Goal: Transaction & Acquisition: Book appointment/travel/reservation

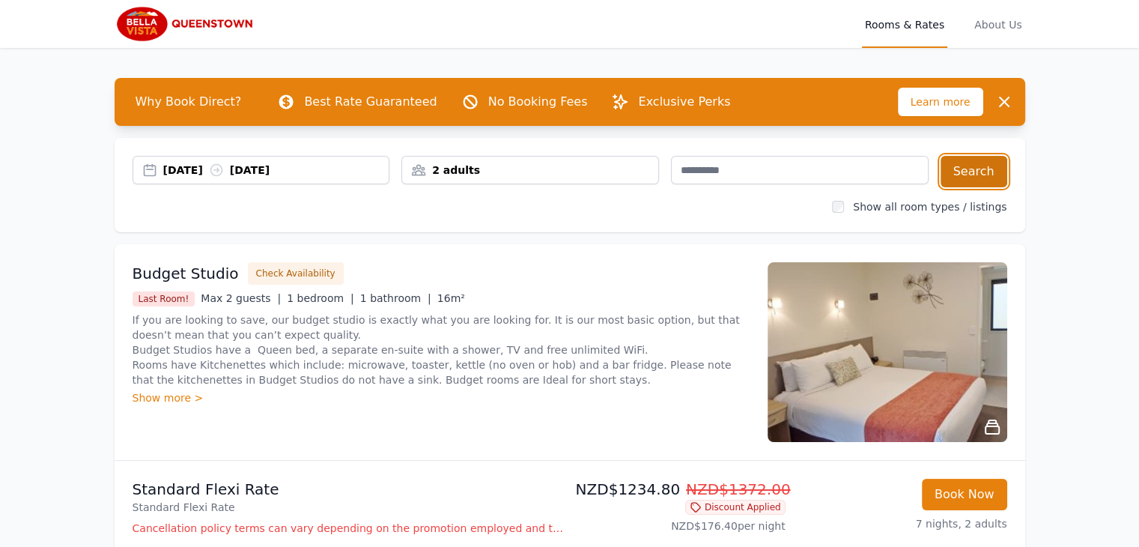
click at [980, 171] on button "Search" at bounding box center [974, 171] width 67 height 31
click at [452, 182] on div "2 adults" at bounding box center [530, 170] width 258 height 28
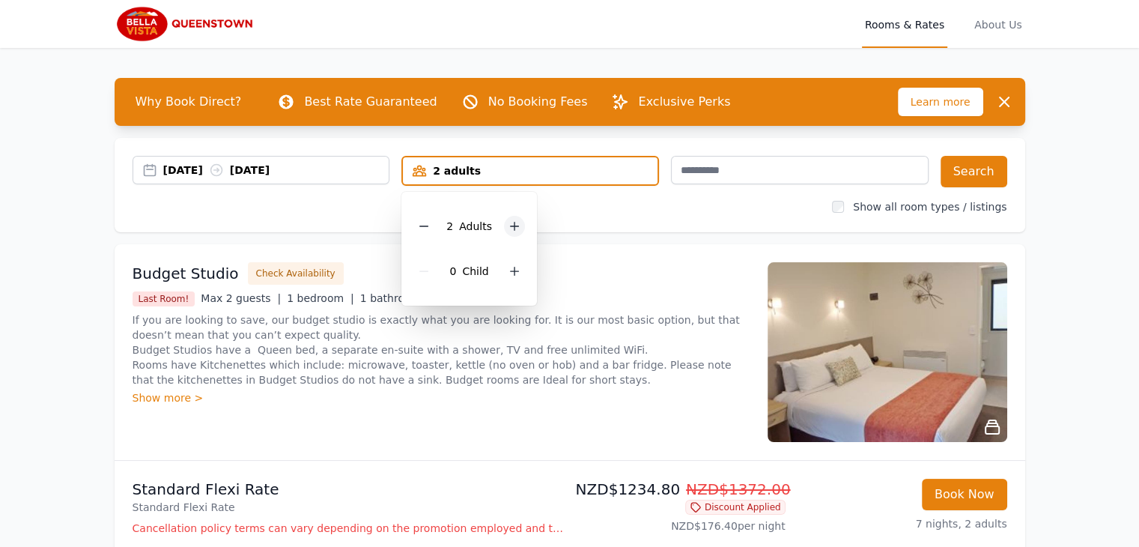
click at [514, 225] on icon at bounding box center [515, 226] width 8 height 8
click at [990, 176] on button "Search" at bounding box center [974, 171] width 67 height 31
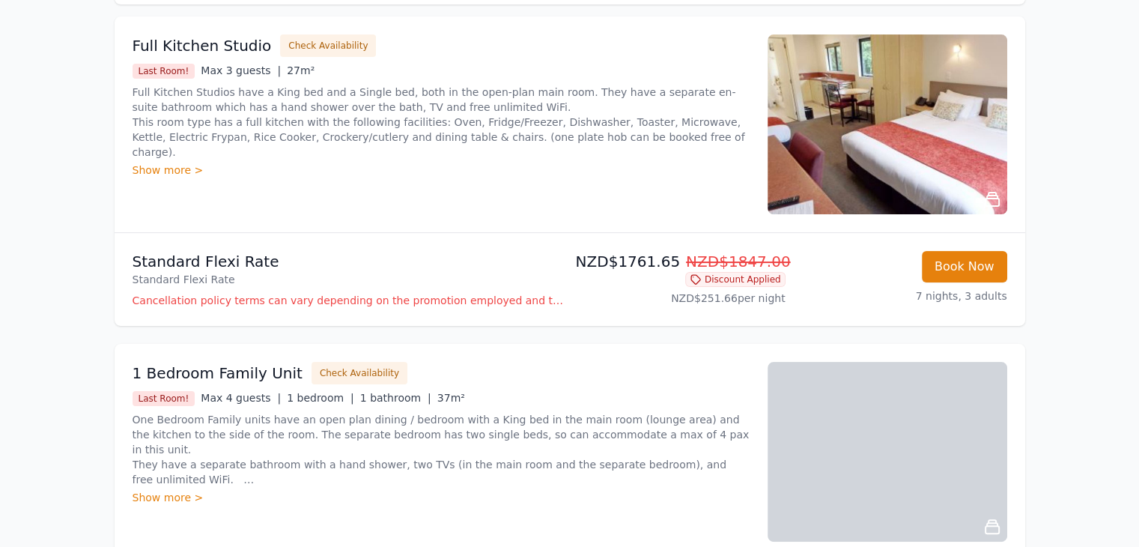
scroll to position [212, 0]
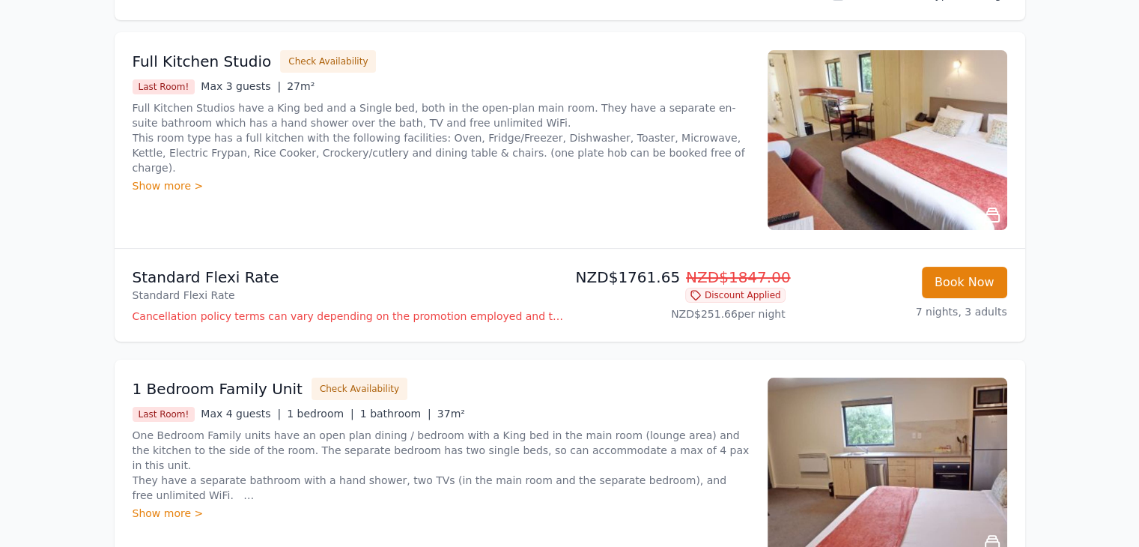
click at [675, 278] on p "NZD$1761.65 NZD$1847.00" at bounding box center [681, 277] width 210 height 21
click at [663, 277] on p "NZD$1761.65 NZD$1847.00" at bounding box center [681, 277] width 210 height 21
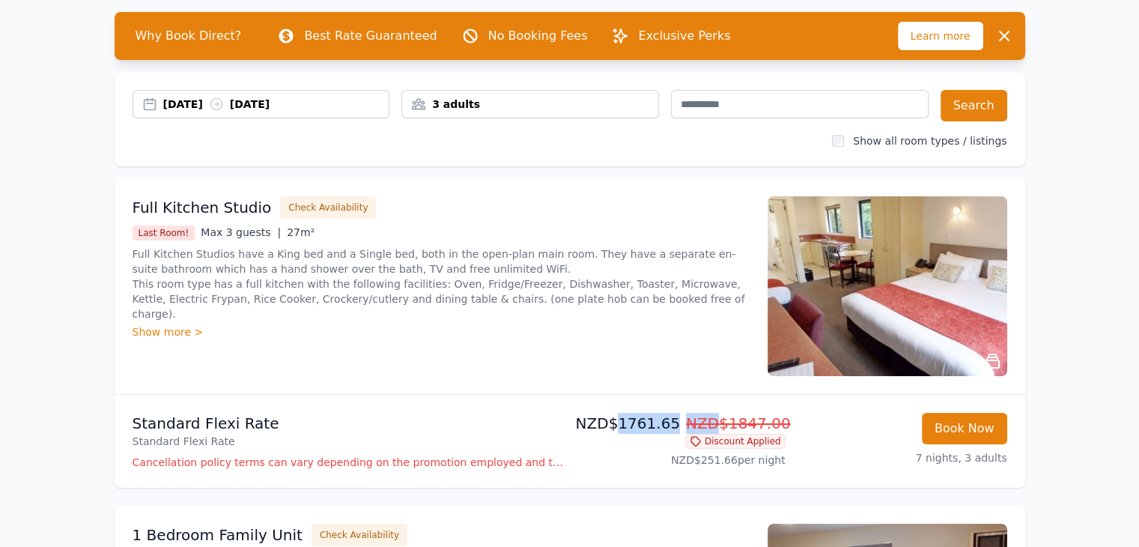
scroll to position [0, 0]
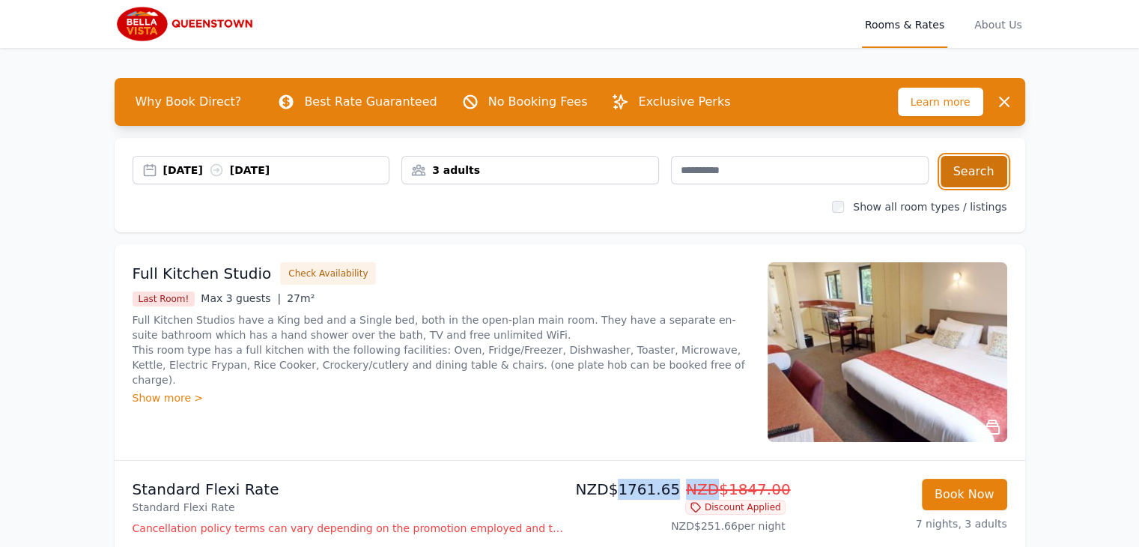
click at [982, 167] on button "Search" at bounding box center [974, 171] width 67 height 31
click at [581, 165] on div "3 adults" at bounding box center [530, 170] width 256 height 15
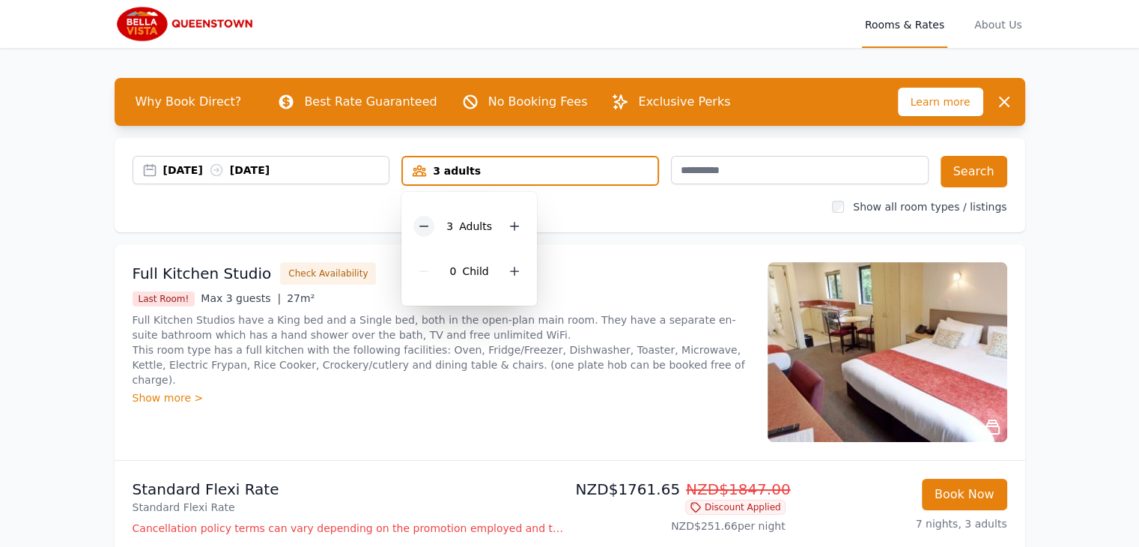
click at [425, 228] on icon at bounding box center [424, 226] width 12 height 12
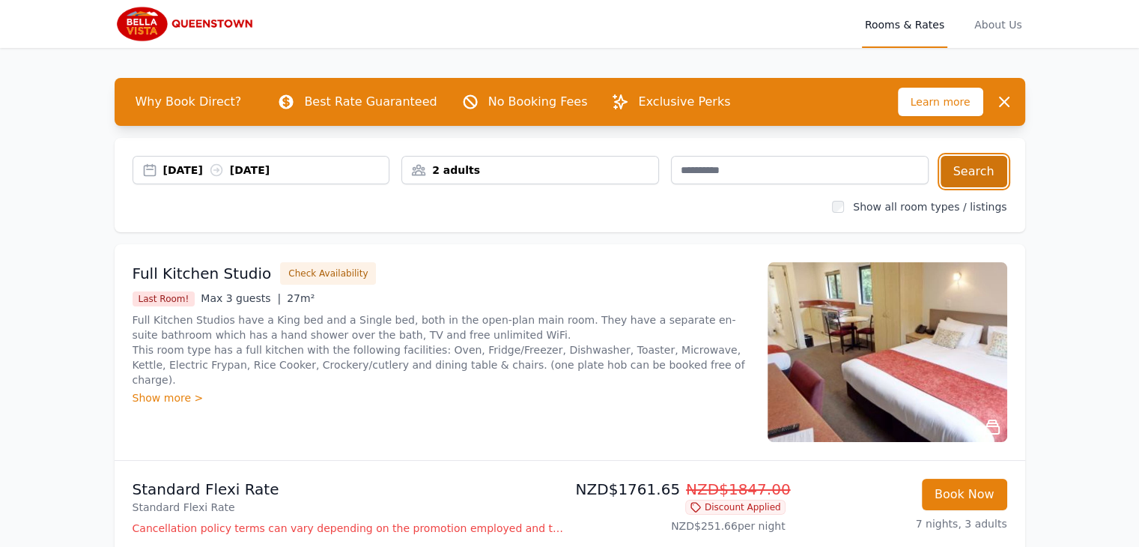
click at [968, 167] on button "Search" at bounding box center [974, 171] width 67 height 31
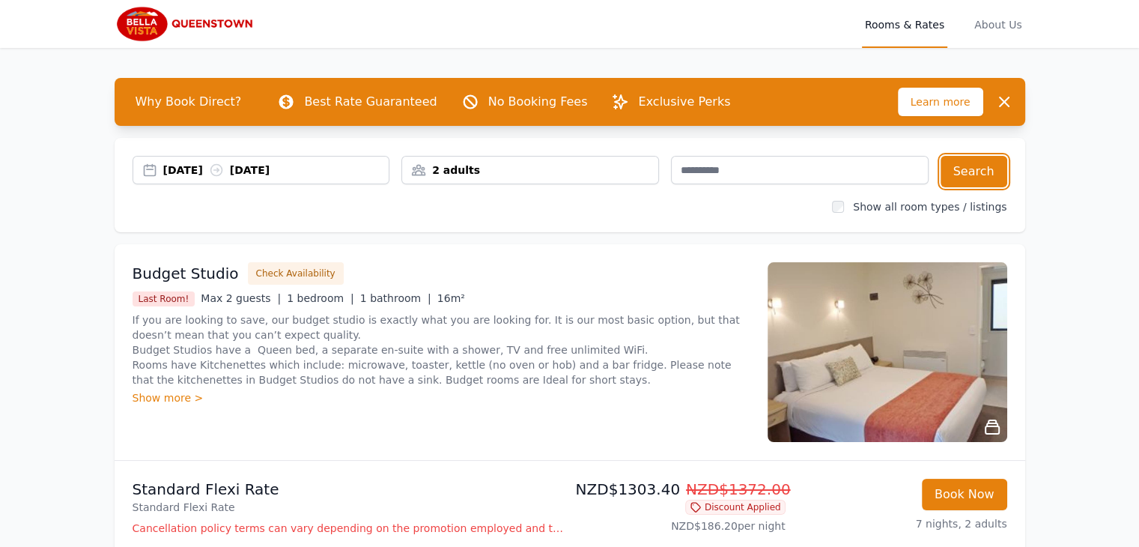
click at [503, 168] on div "2 adults" at bounding box center [530, 170] width 256 height 15
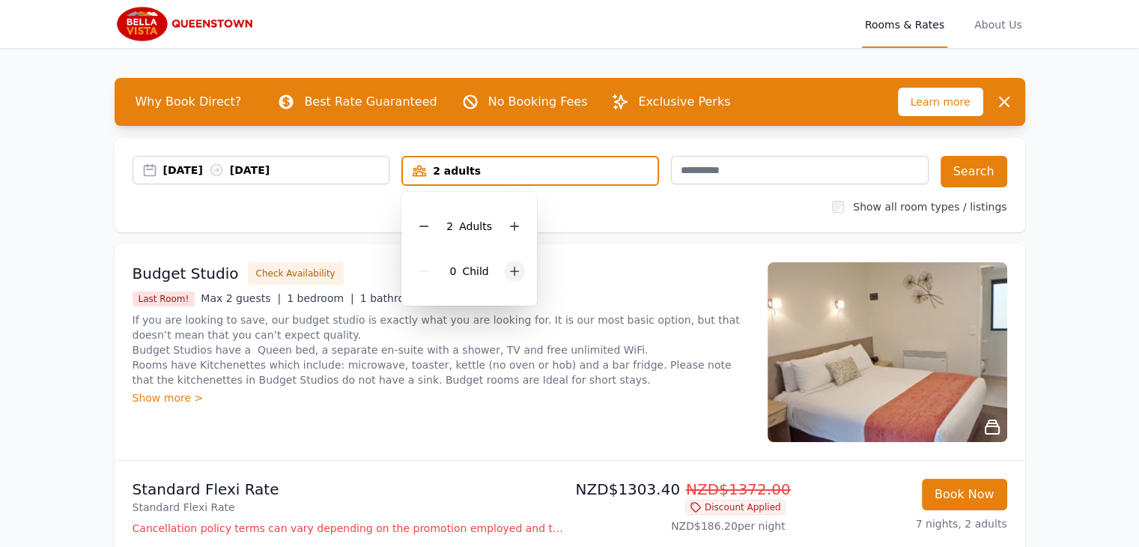
click at [512, 263] on div at bounding box center [514, 271] width 21 height 21
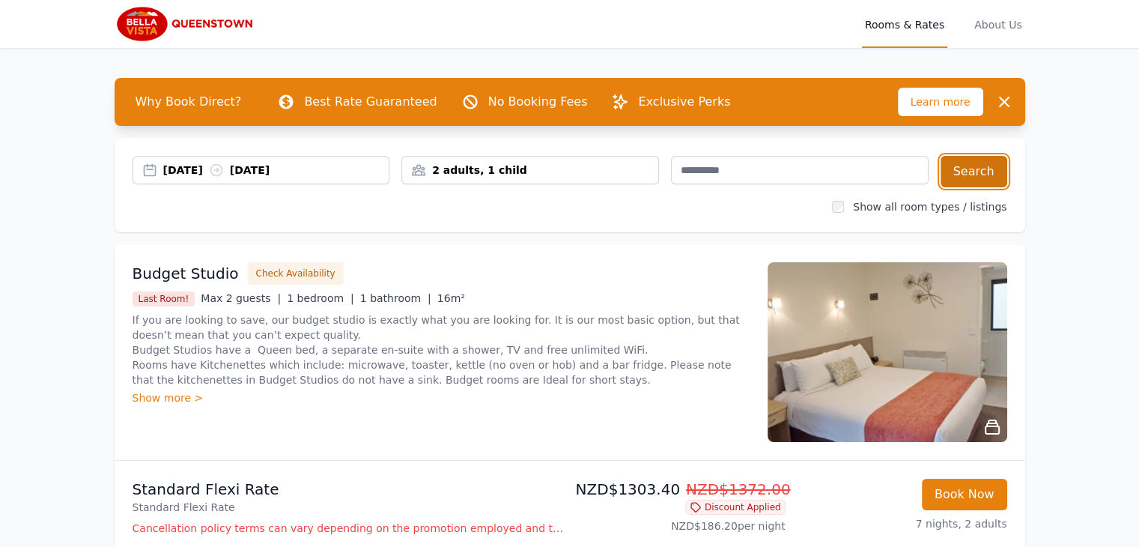
click at [975, 165] on button "Search" at bounding box center [974, 171] width 67 height 31
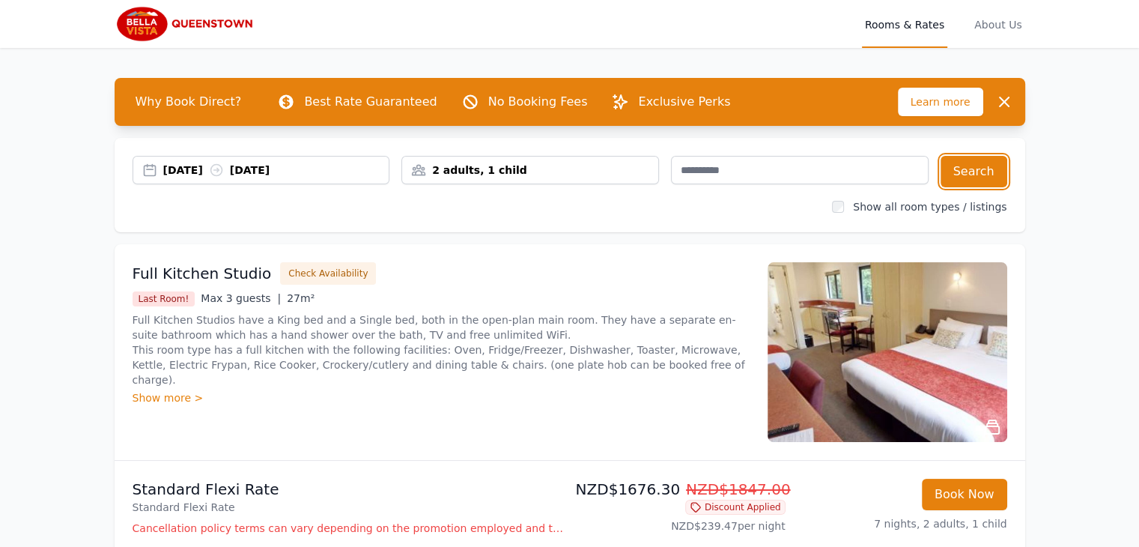
click at [520, 170] on div "2 adults, 1 child" at bounding box center [530, 170] width 256 height 15
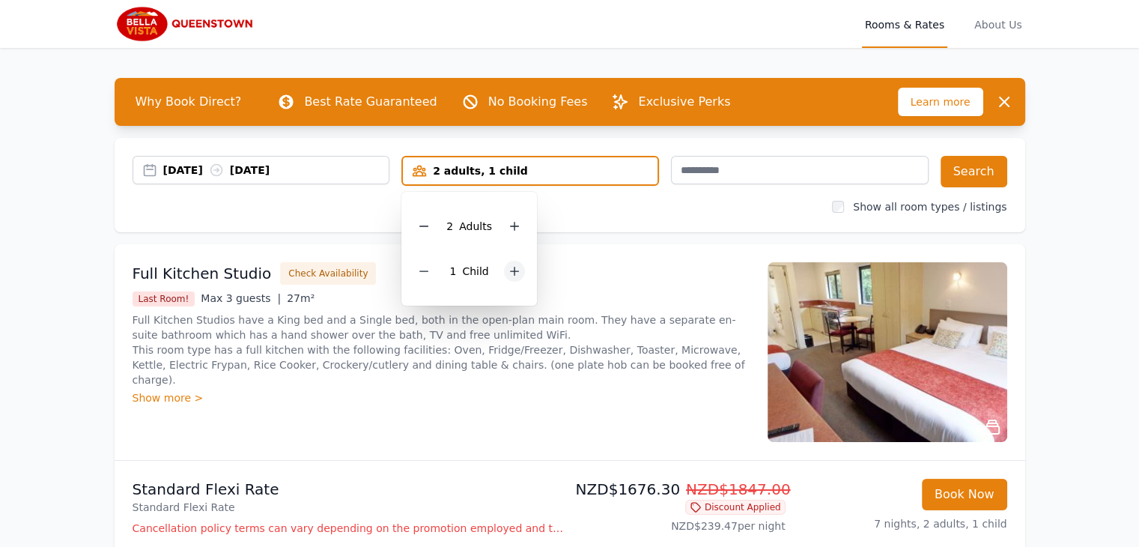
click at [518, 273] on icon at bounding box center [514, 271] width 12 height 12
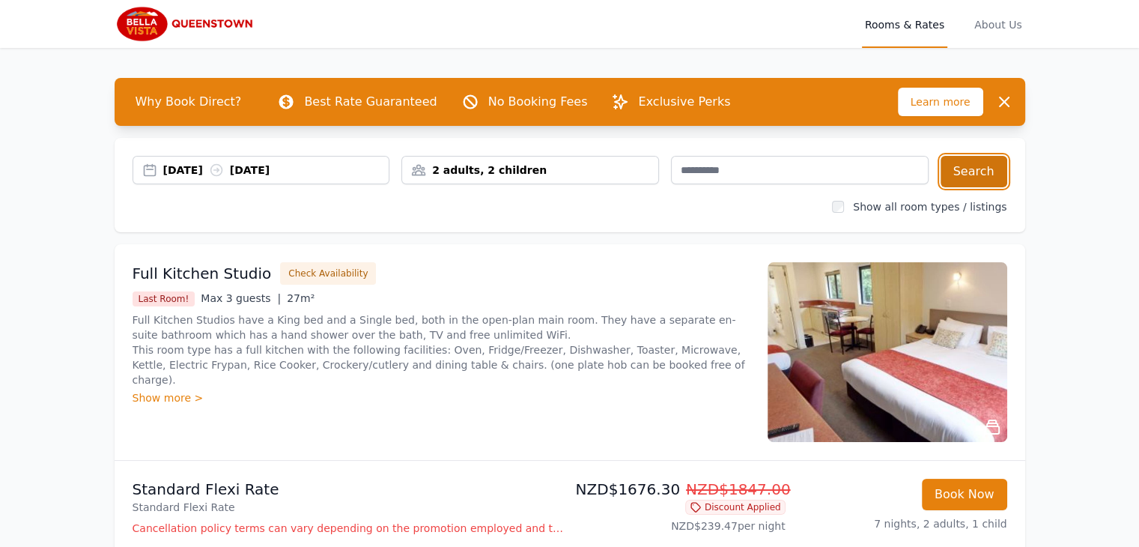
click at [986, 168] on button "Search" at bounding box center [974, 171] width 67 height 31
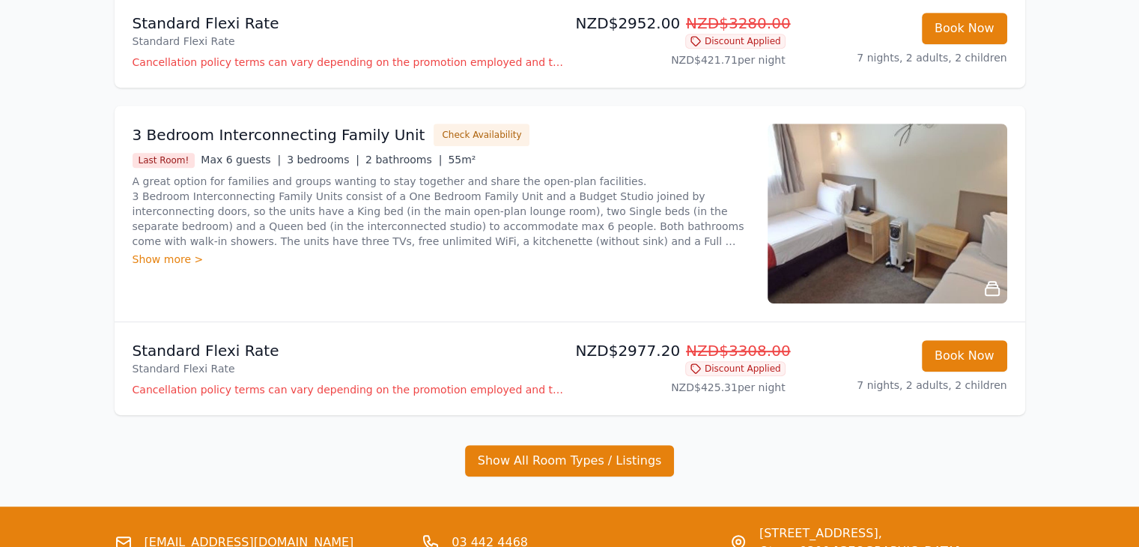
scroll to position [842, 0]
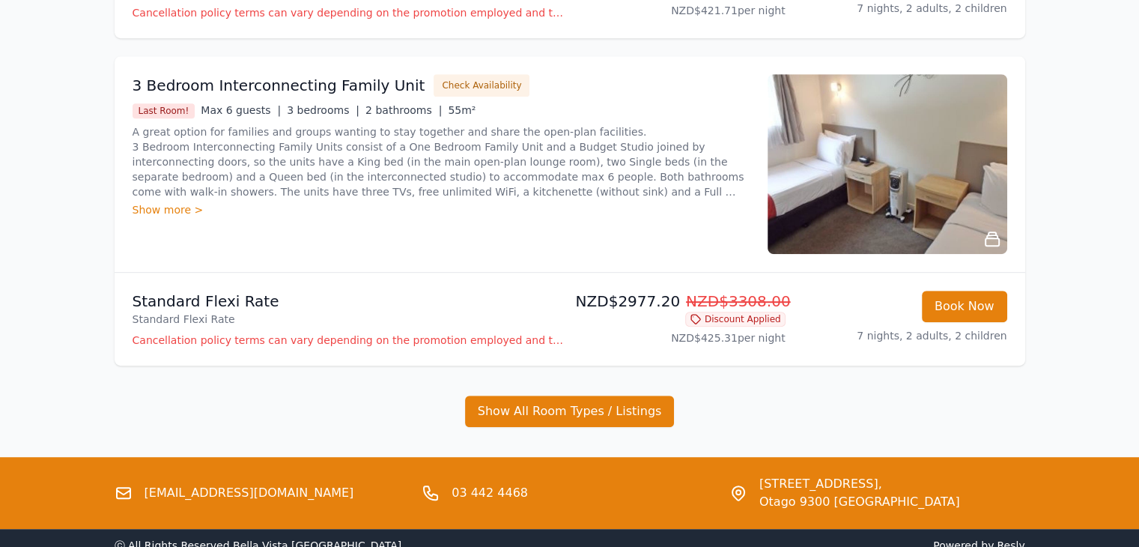
click at [918, 183] on img at bounding box center [888, 164] width 240 height 180
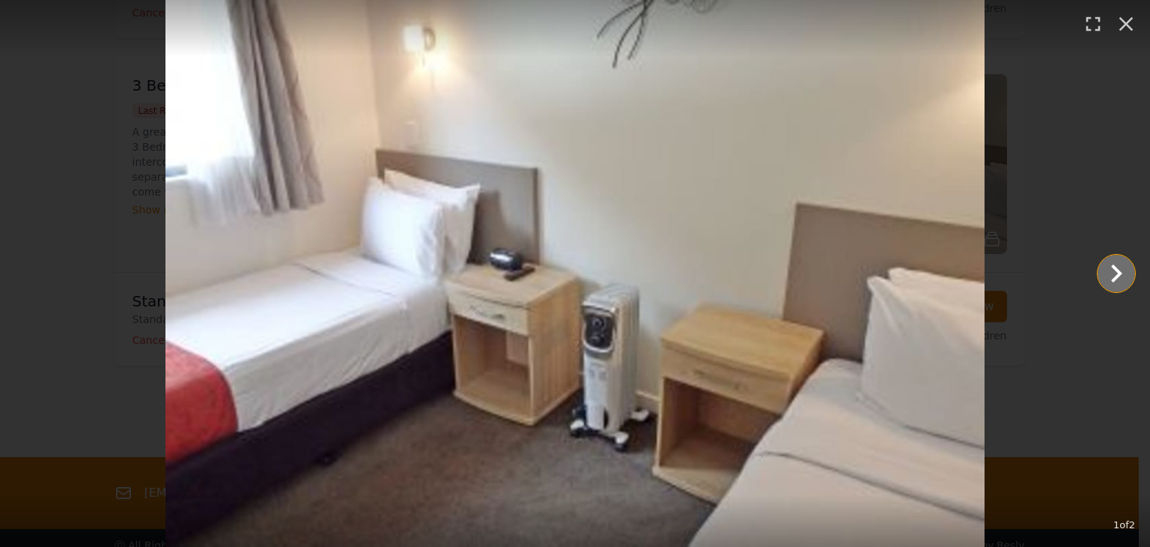
click at [1120, 271] on icon "Show slide 2 of 2" at bounding box center [1117, 273] width 36 height 36
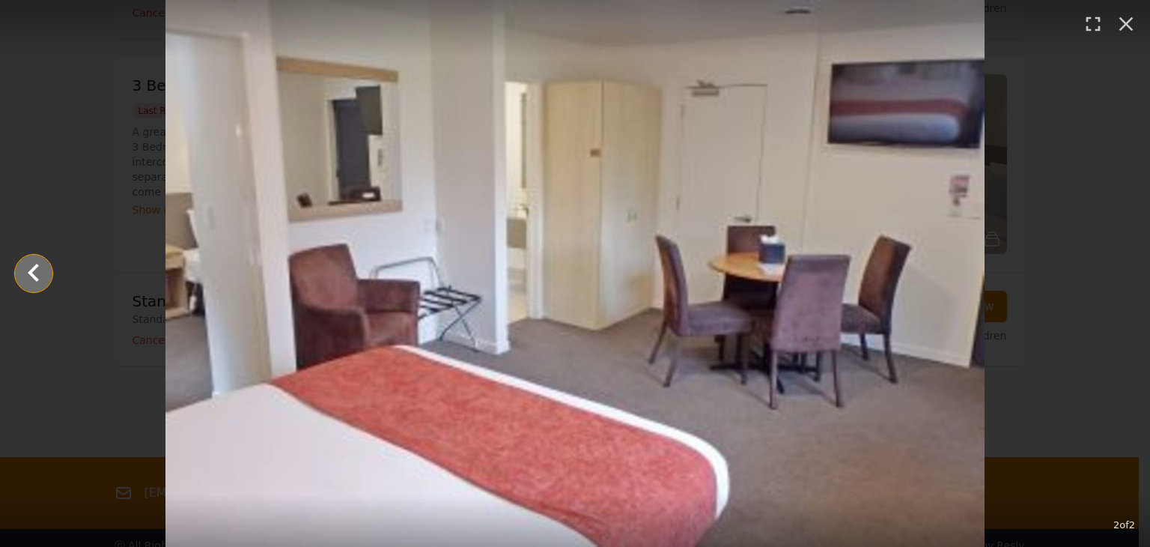
click at [33, 270] on icon "Show slide 1 of 2" at bounding box center [33, 273] width 11 height 18
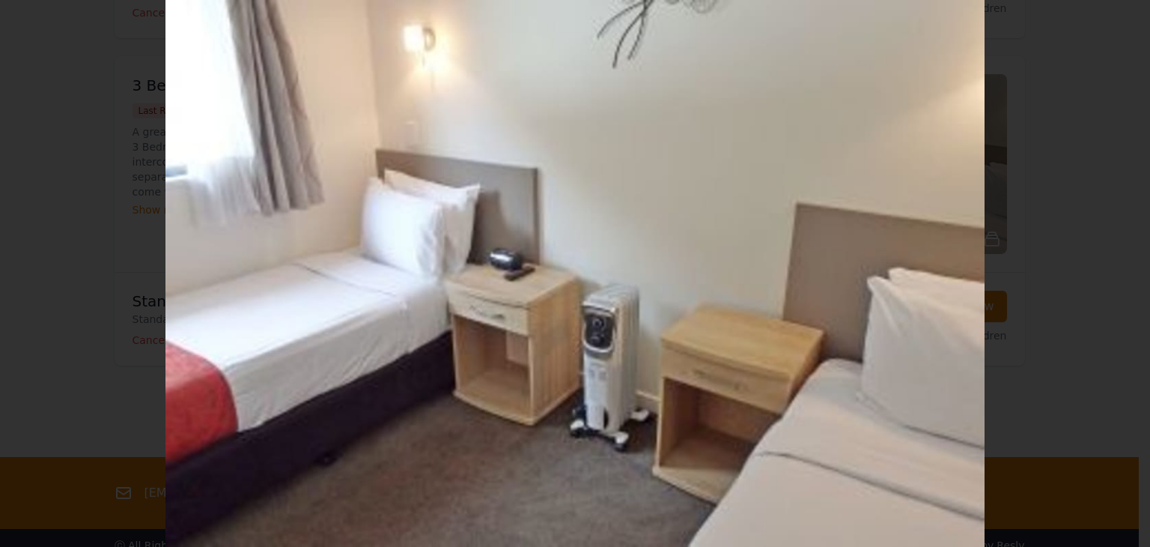
click at [1127, 24] on icon "button" at bounding box center [1126, 16] width 24 height 24
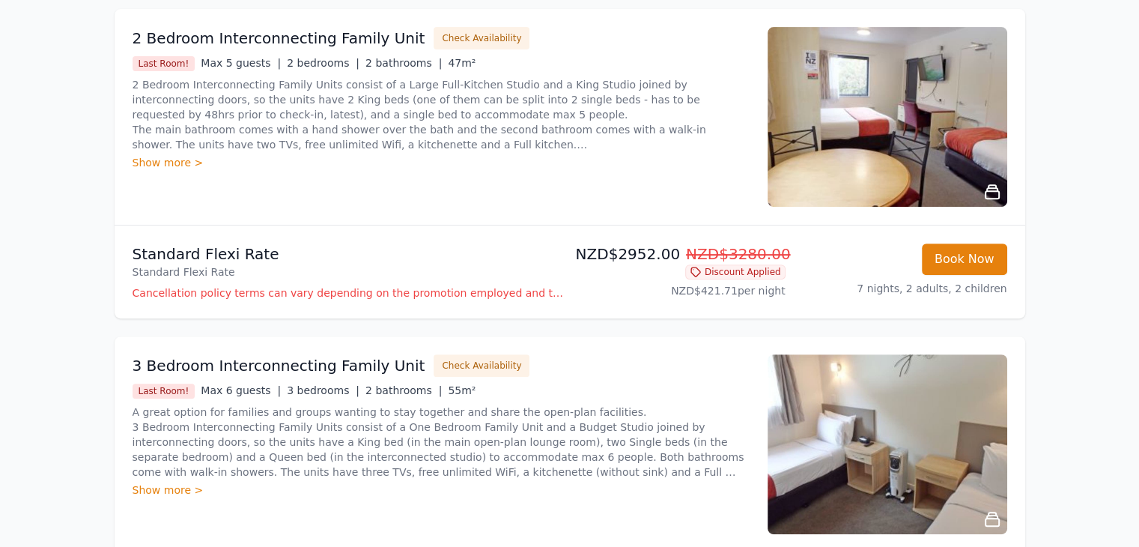
scroll to position [512, 0]
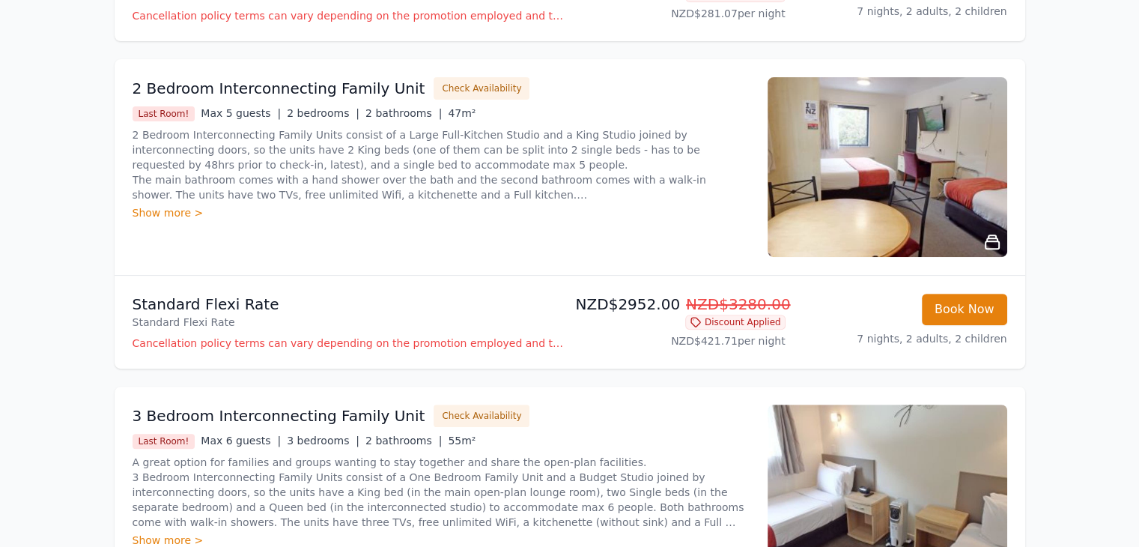
click at [905, 165] on img at bounding box center [888, 167] width 240 height 180
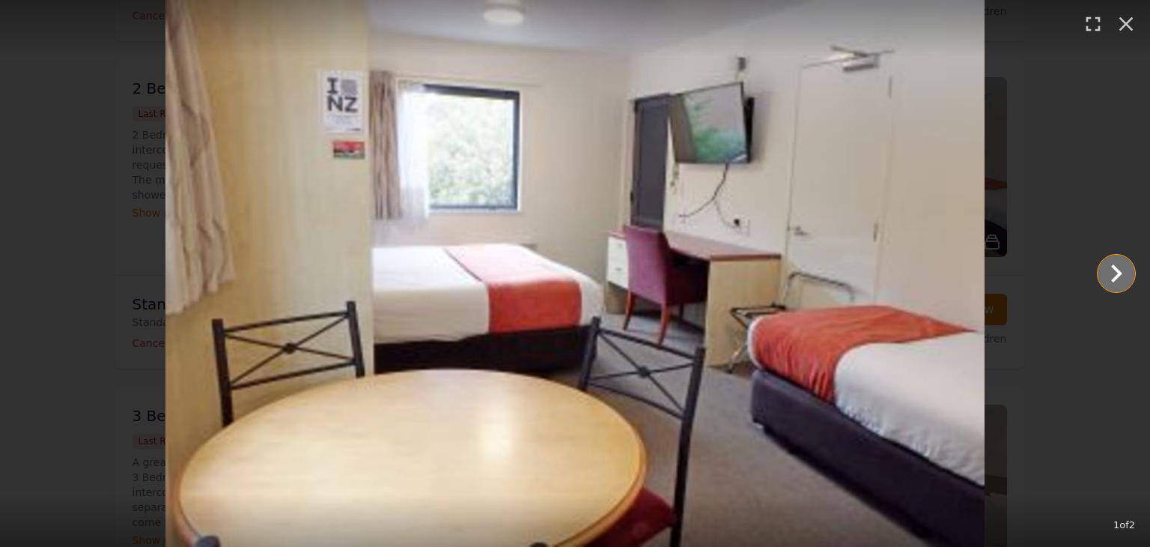
click at [1117, 273] on icon "Show slide 2 of 2" at bounding box center [1117, 273] width 36 height 36
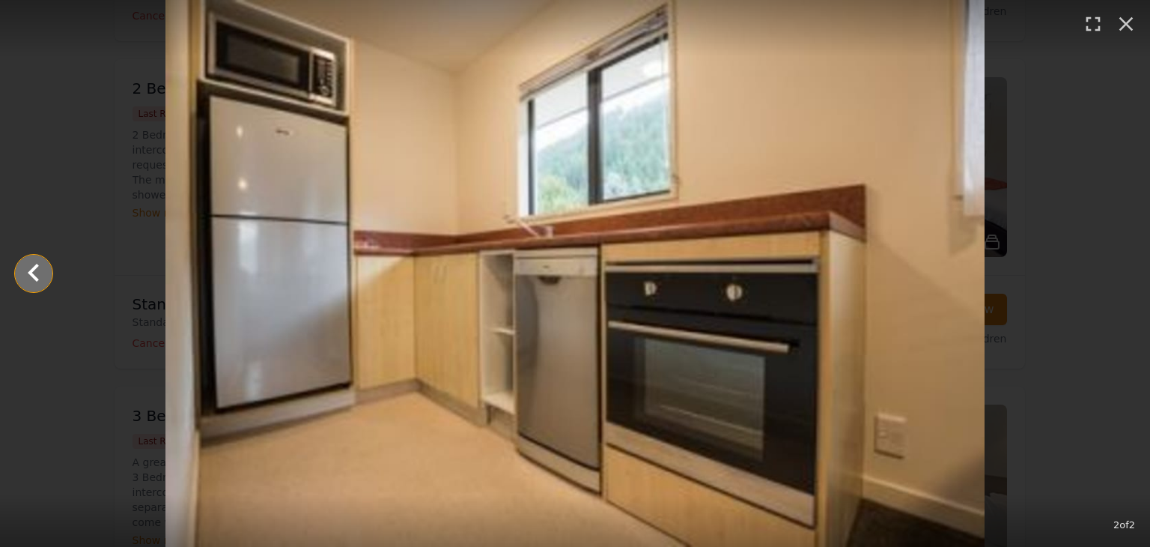
click at [40, 270] on icon "Show slide 1 of 2" at bounding box center [34, 273] width 36 height 36
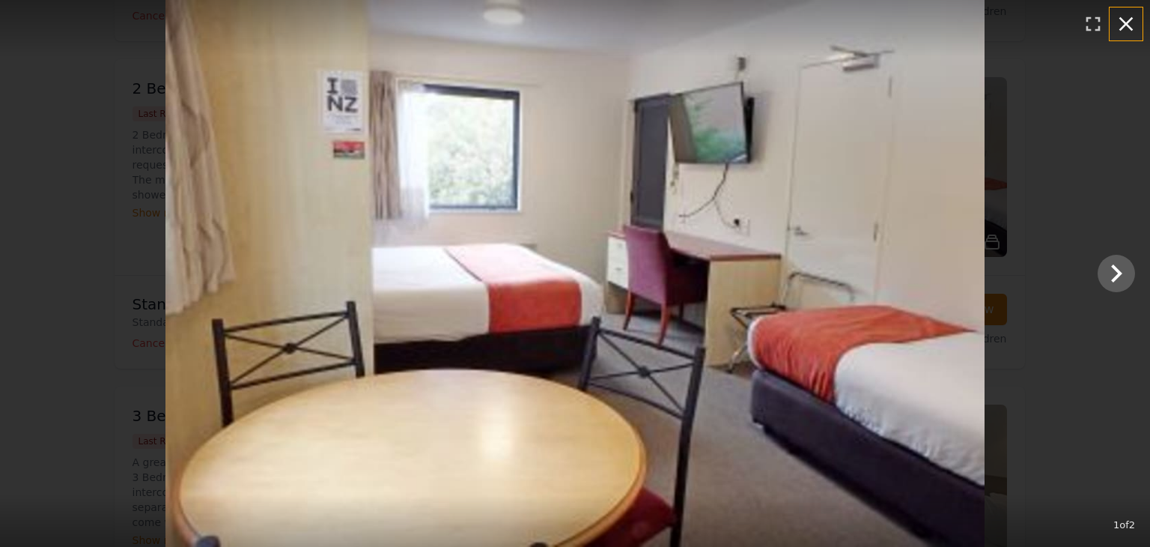
click at [1132, 26] on icon "button" at bounding box center [1126, 24] width 24 height 24
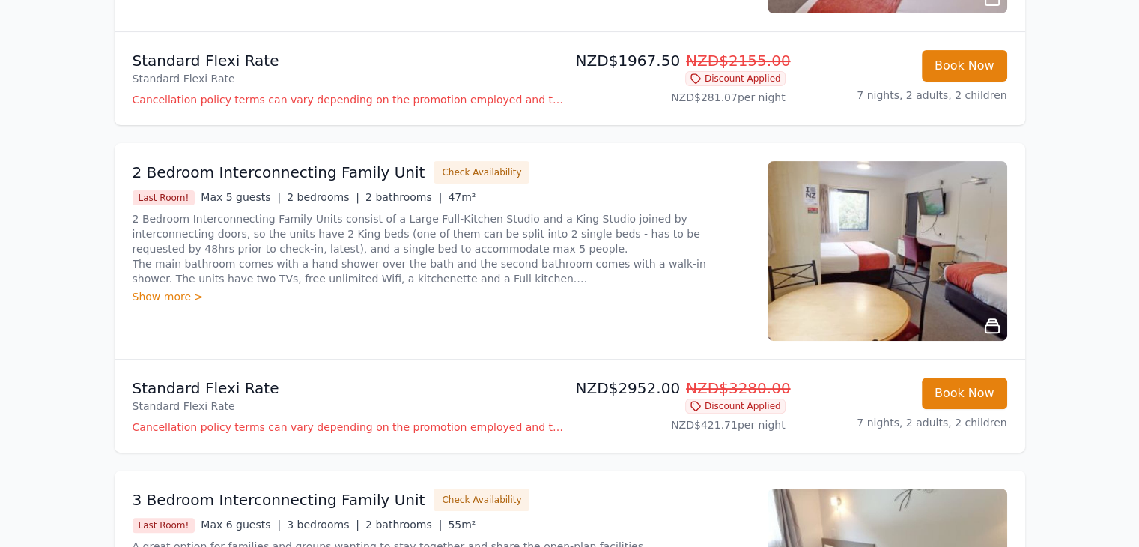
scroll to position [0, 0]
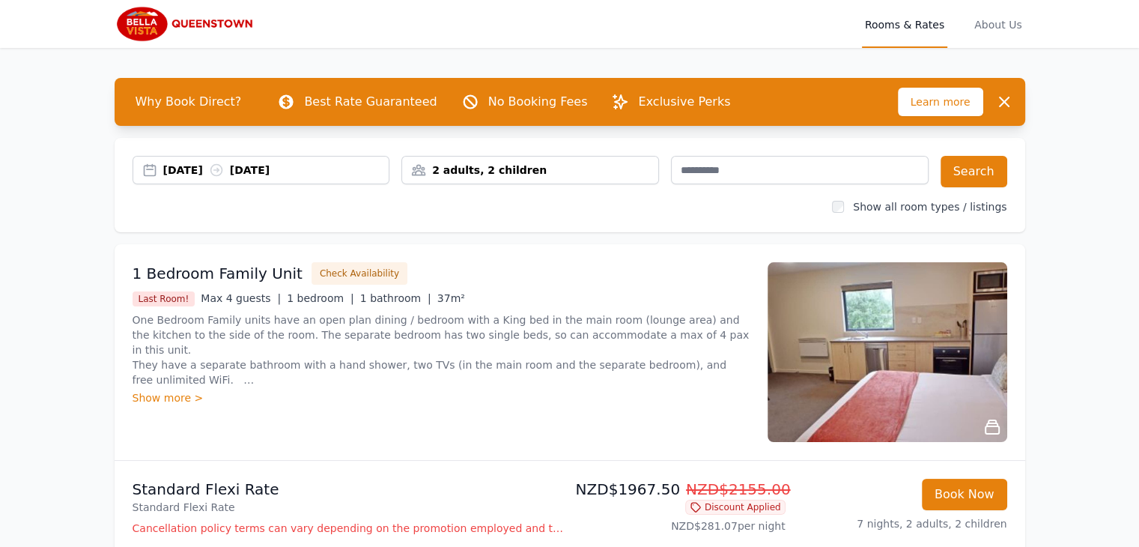
click at [542, 173] on div "2 adults, 2 children" at bounding box center [530, 170] width 256 height 15
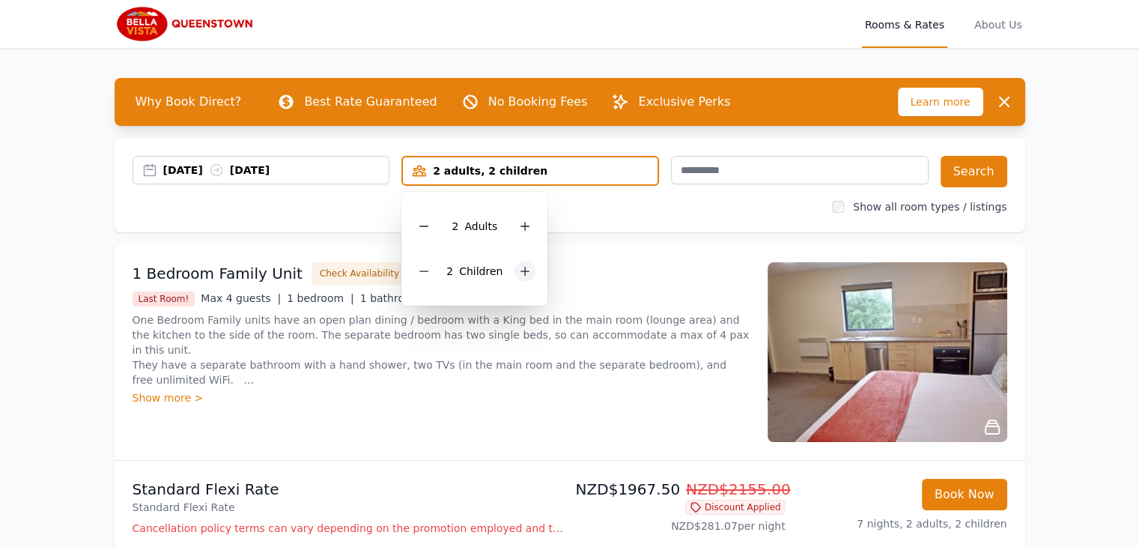
click at [521, 270] on icon at bounding box center [525, 271] width 12 height 12
click at [981, 171] on button "Search" at bounding box center [974, 171] width 67 height 31
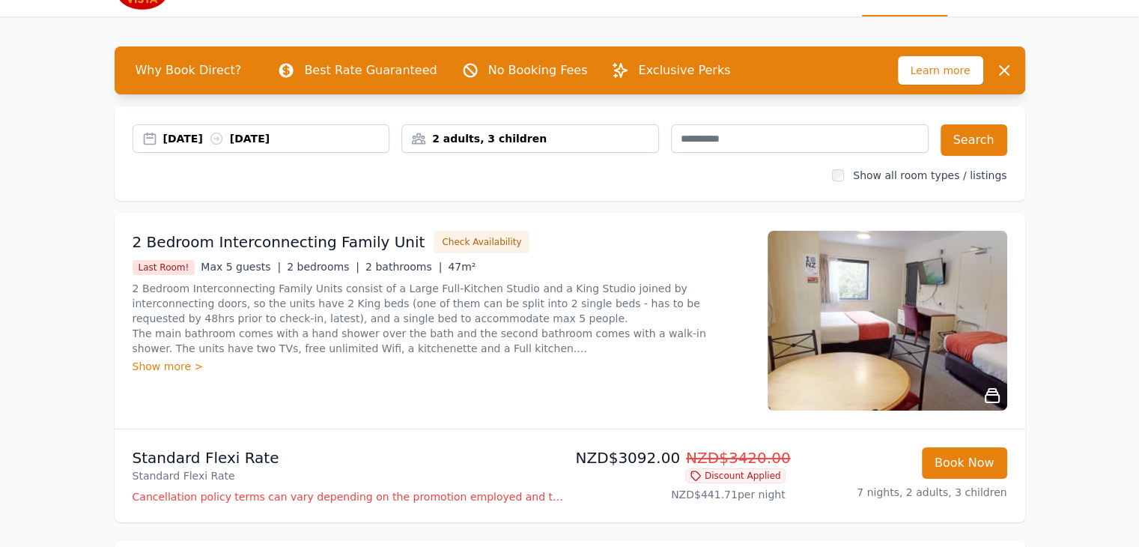
scroll to position [60, 0]
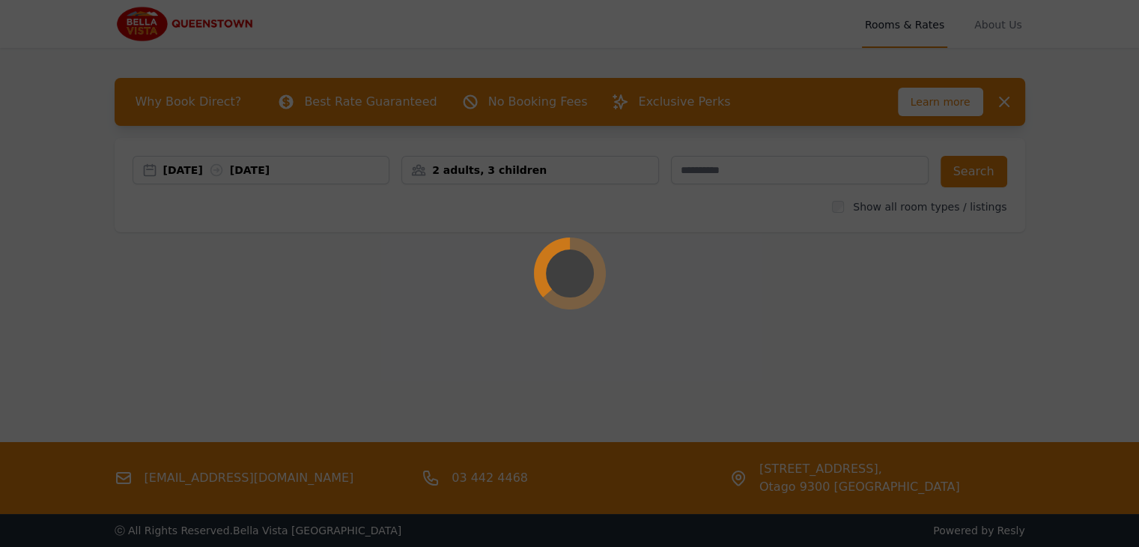
click at [282, 174] on div at bounding box center [569, 273] width 1139 height 547
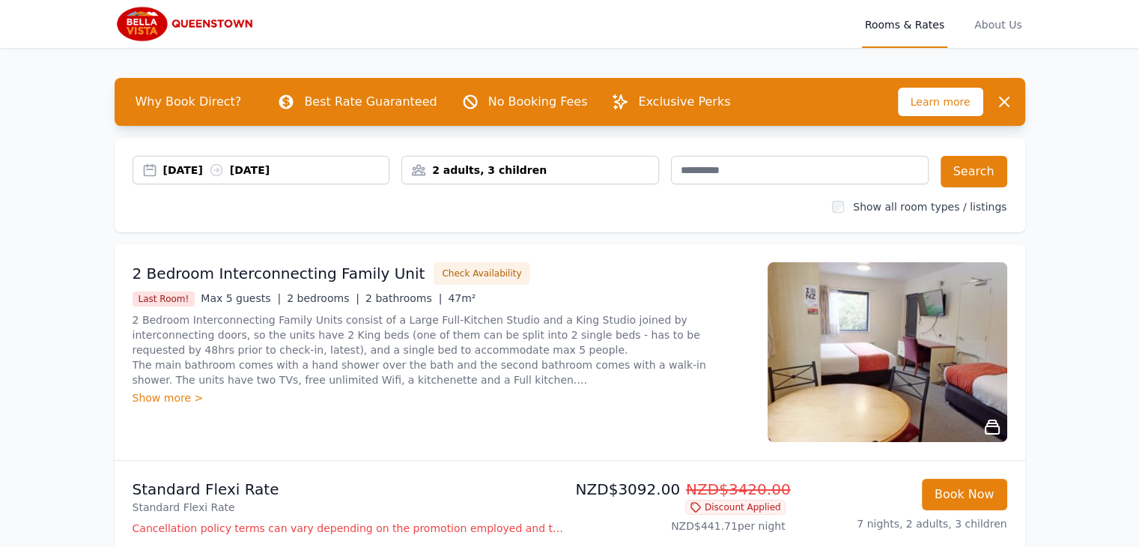
click at [282, 171] on div "27 Jun 2026 04 Jul 2026" at bounding box center [276, 170] width 226 height 15
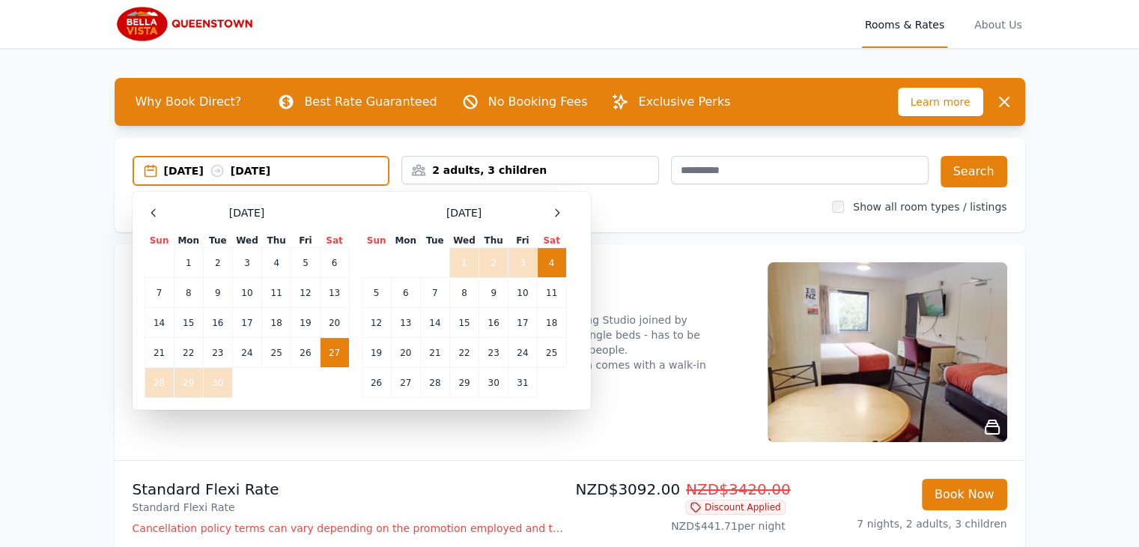
click at [551, 256] on td "4" at bounding box center [551, 263] width 29 height 30
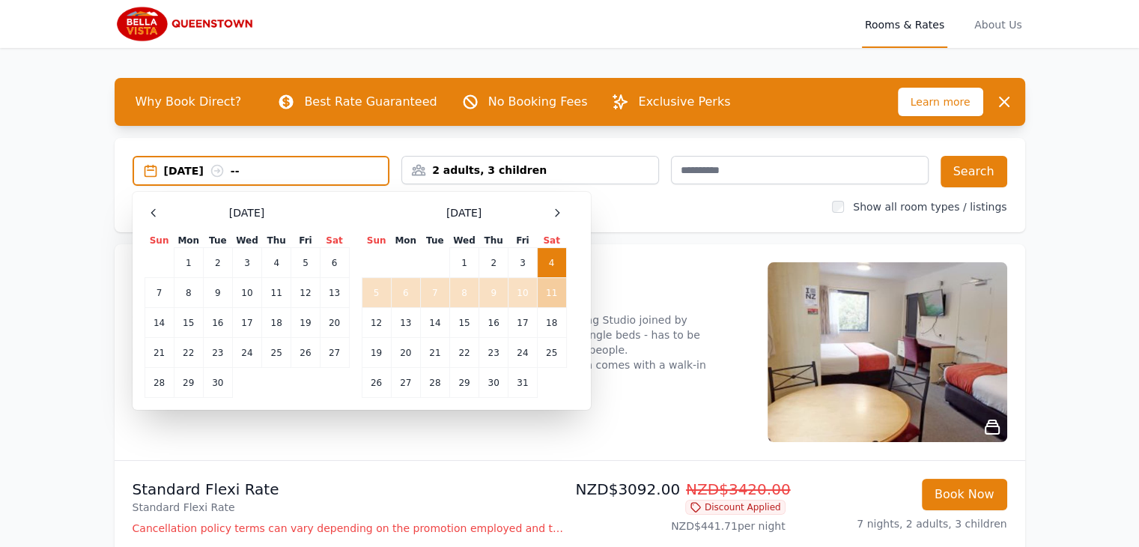
click at [551, 294] on td "11" at bounding box center [551, 293] width 29 height 30
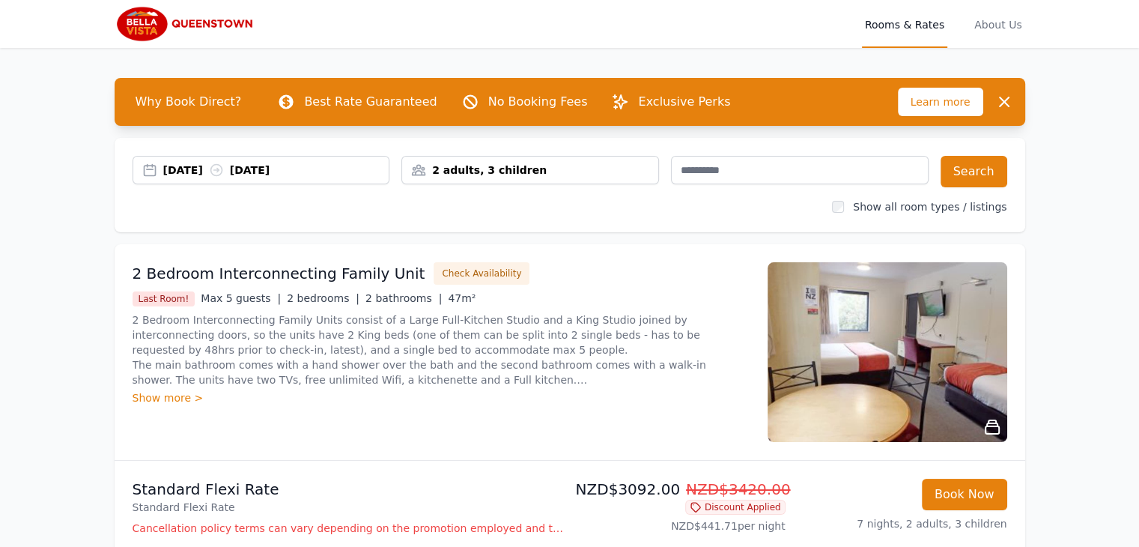
click at [264, 160] on div "04 Jul 2026 11 Jul 2026" at bounding box center [262, 170] width 258 height 28
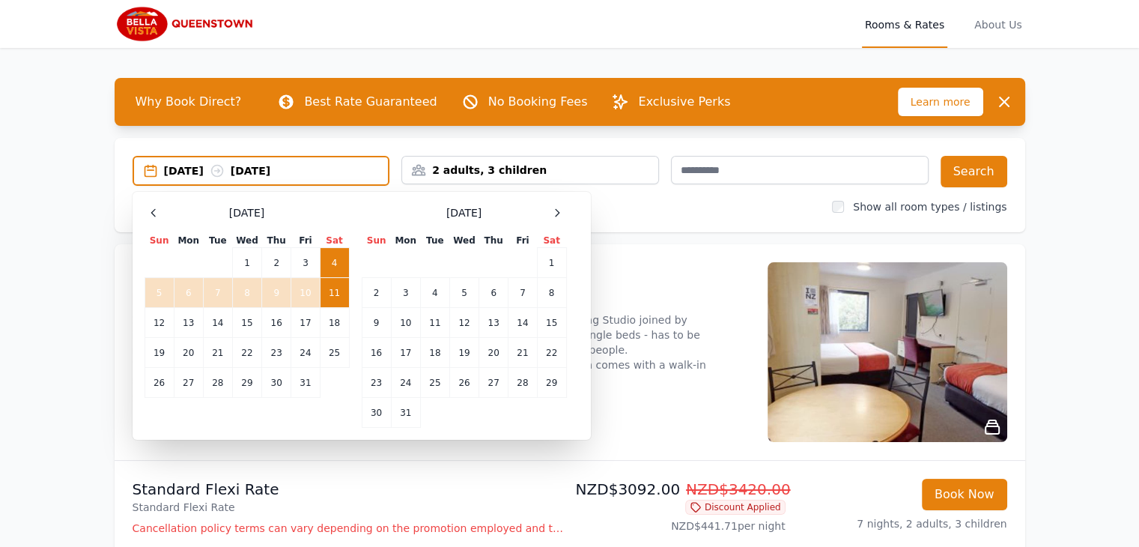
click at [419, 139] on div "04 Jul 2026 11 Jul 2026 Select Dates July 2026 Sun Mon Tue Wed Thu Fri Sat 1 2 …" at bounding box center [570, 185] width 911 height 94
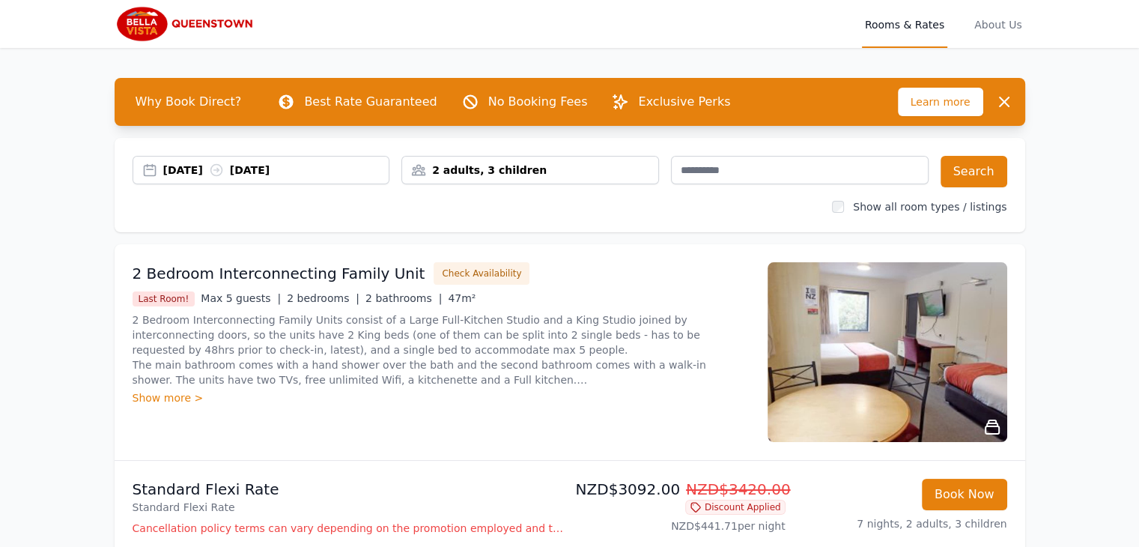
click at [468, 165] on div "2 adults, 3 children" at bounding box center [530, 170] width 256 height 15
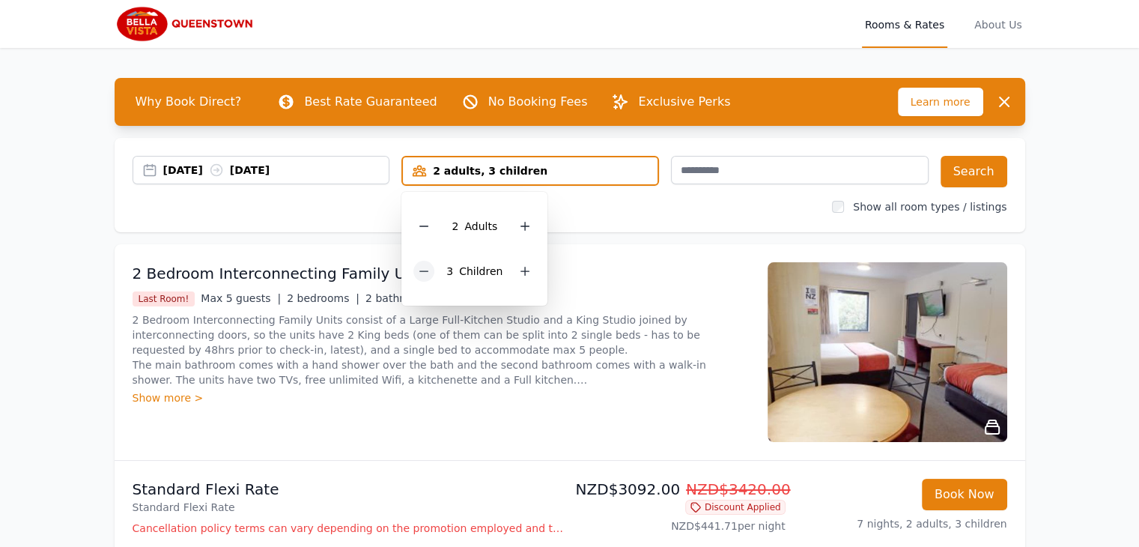
click at [425, 274] on icon at bounding box center [424, 271] width 12 height 12
click at [425, 273] on icon at bounding box center [424, 271] width 12 height 12
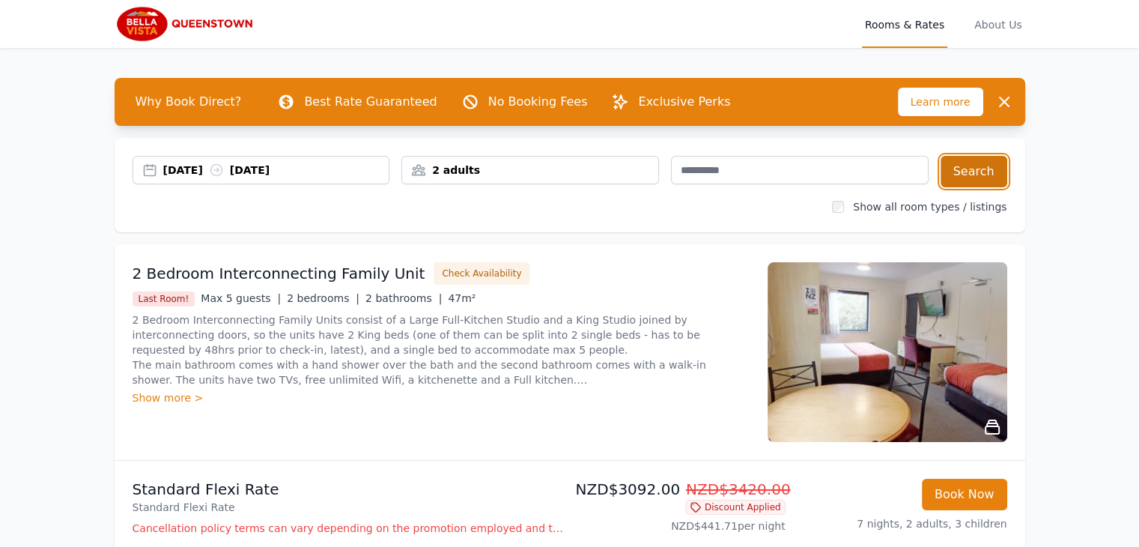
click at [968, 165] on button "Search" at bounding box center [974, 171] width 67 height 31
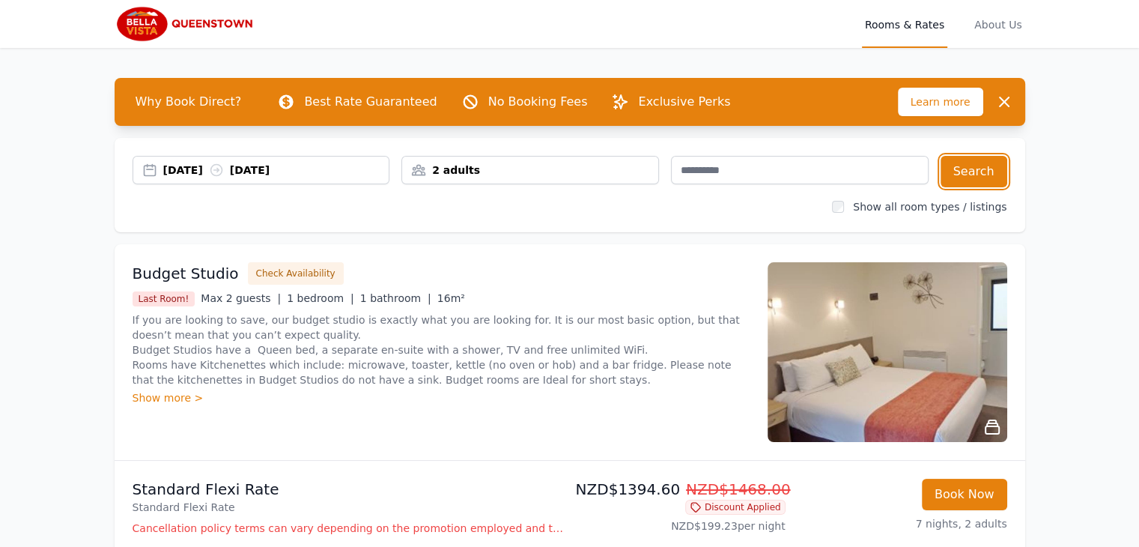
click at [222, 169] on icon at bounding box center [215, 170] width 11 height 11
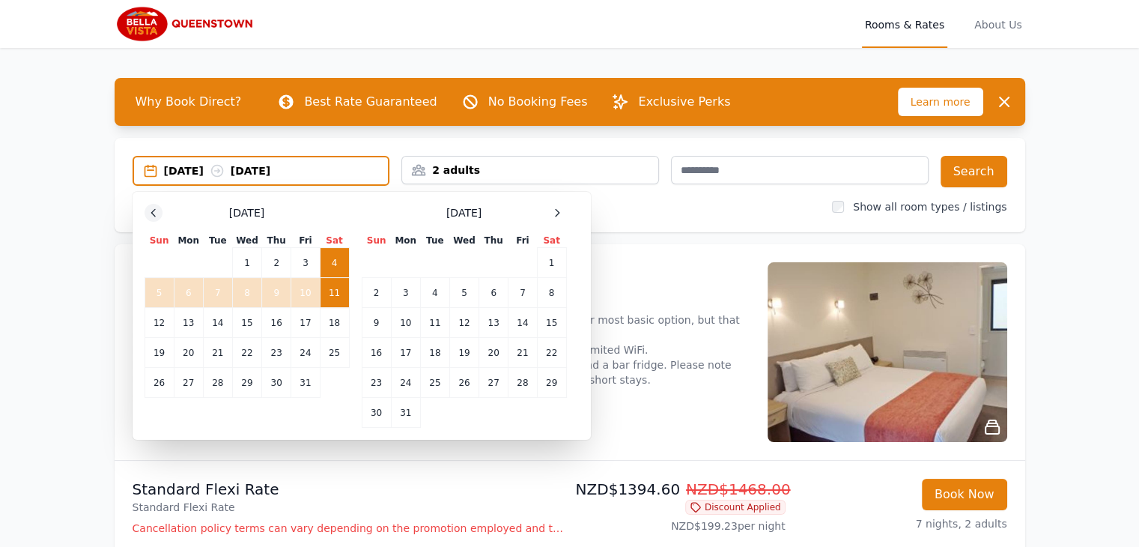
click at [151, 213] on icon at bounding box center [154, 213] width 12 height 12
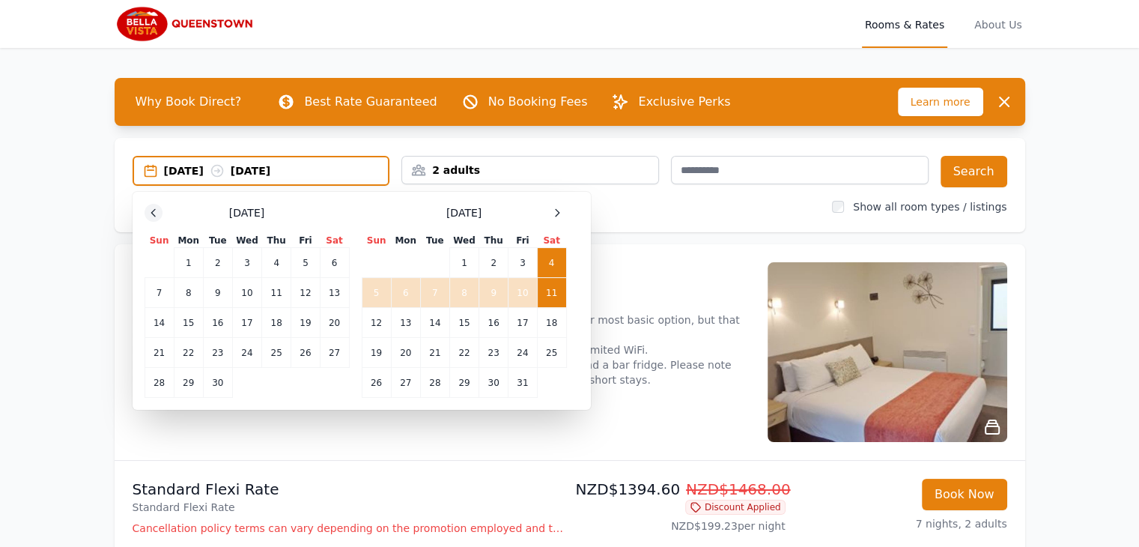
click at [151, 213] on icon at bounding box center [154, 213] width 12 height 12
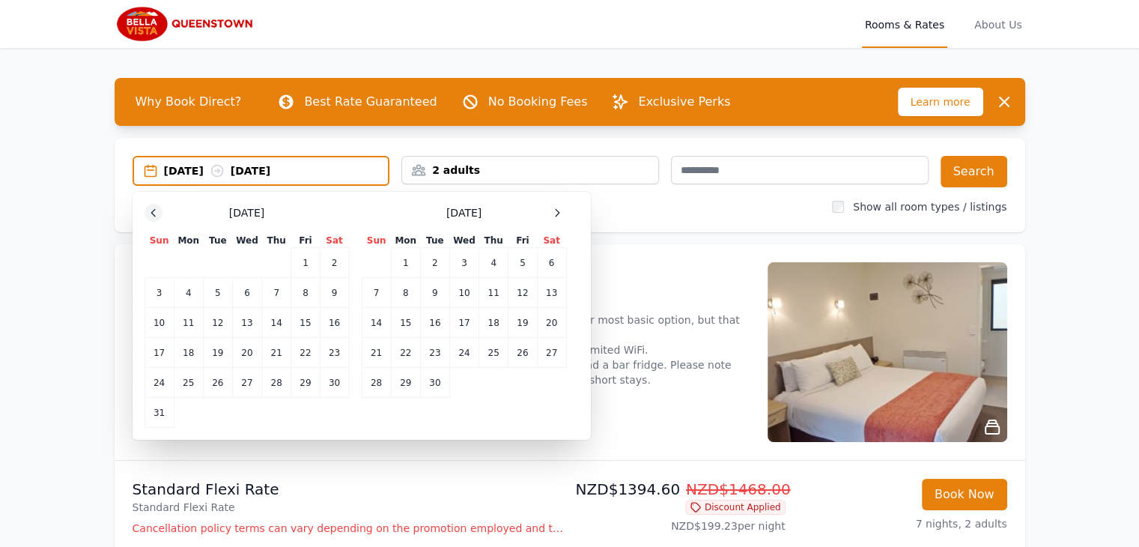
click at [151, 213] on icon at bounding box center [154, 213] width 12 height 12
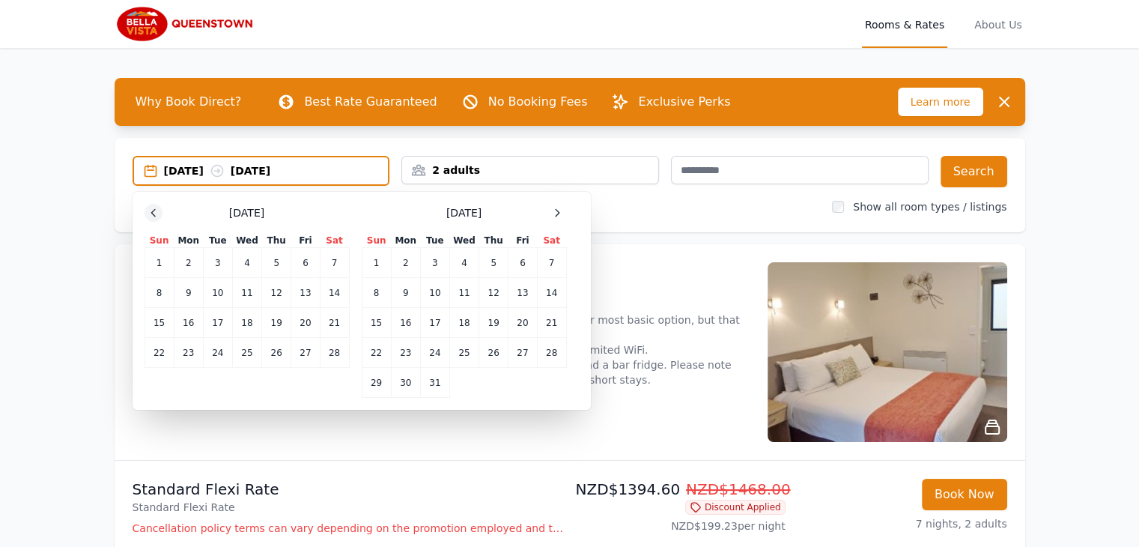
click at [151, 213] on icon at bounding box center [154, 213] width 12 height 12
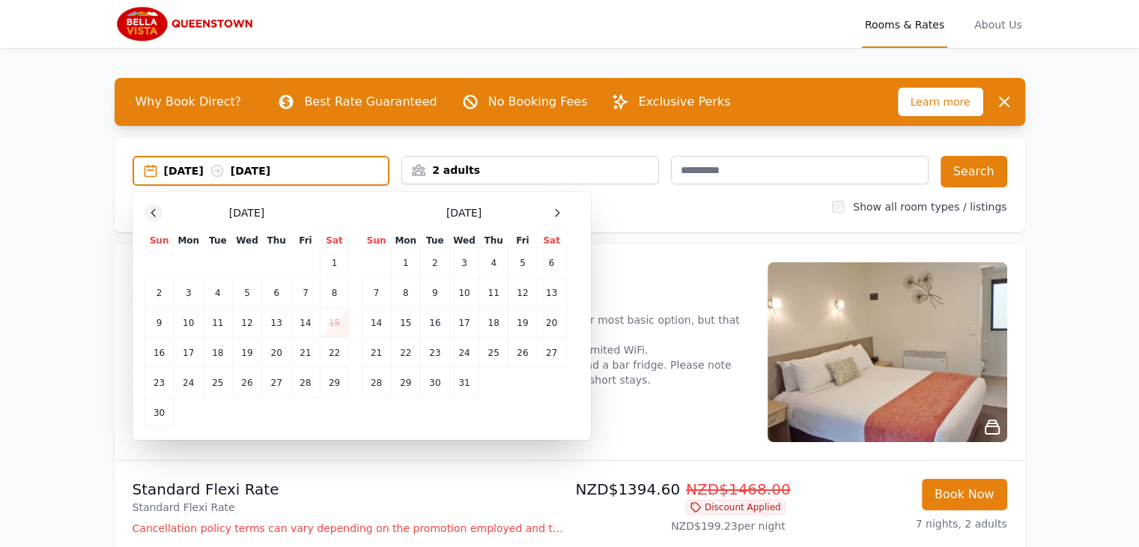
click at [151, 213] on icon at bounding box center [154, 213] width 12 height 12
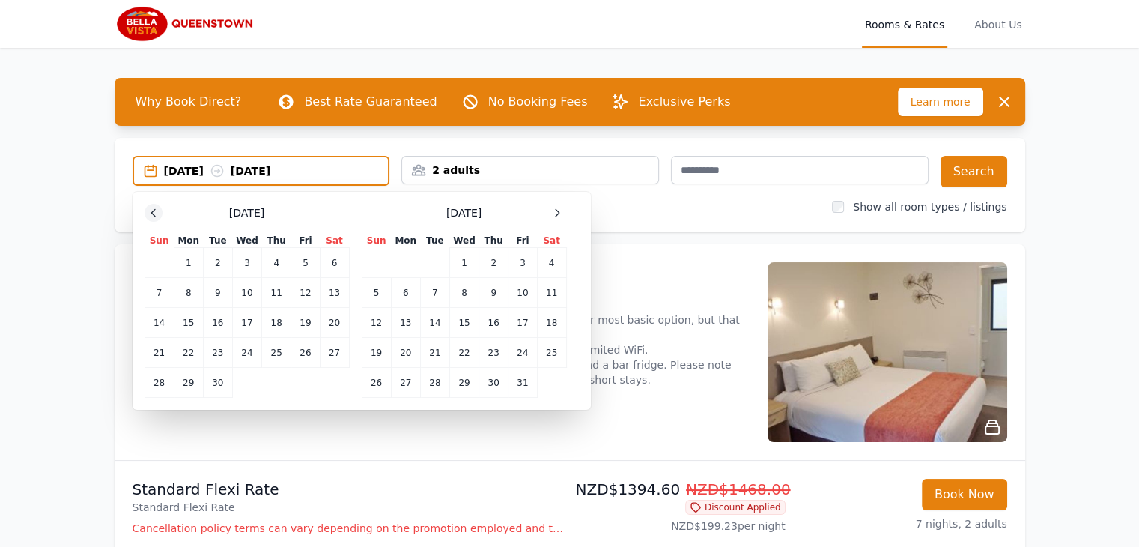
click at [151, 213] on icon at bounding box center [154, 213] width 12 height 12
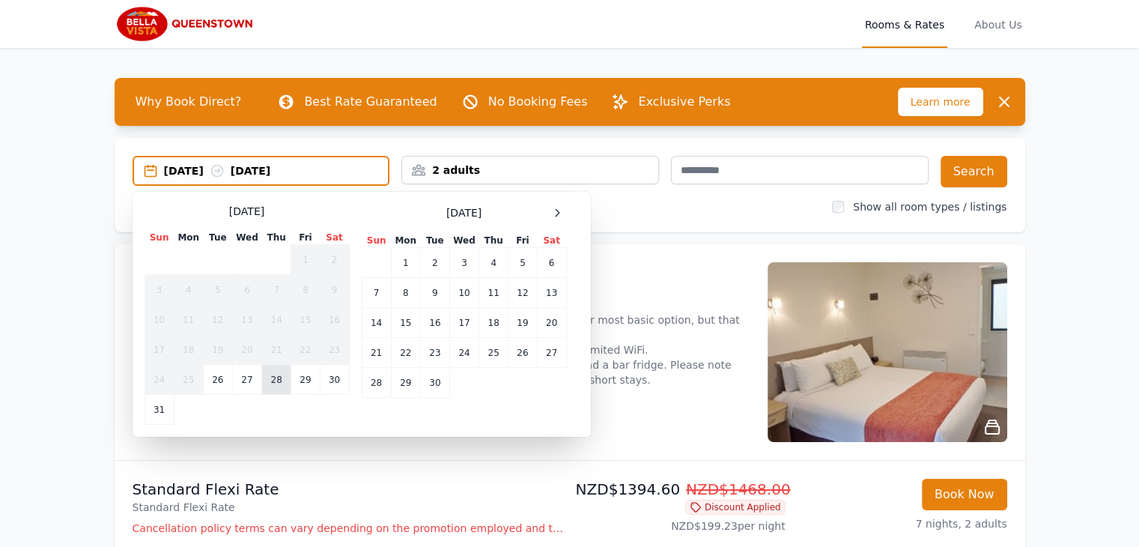
click at [282, 380] on td "28" at bounding box center [276, 380] width 29 height 30
click at [312, 389] on td "29" at bounding box center [305, 380] width 28 height 30
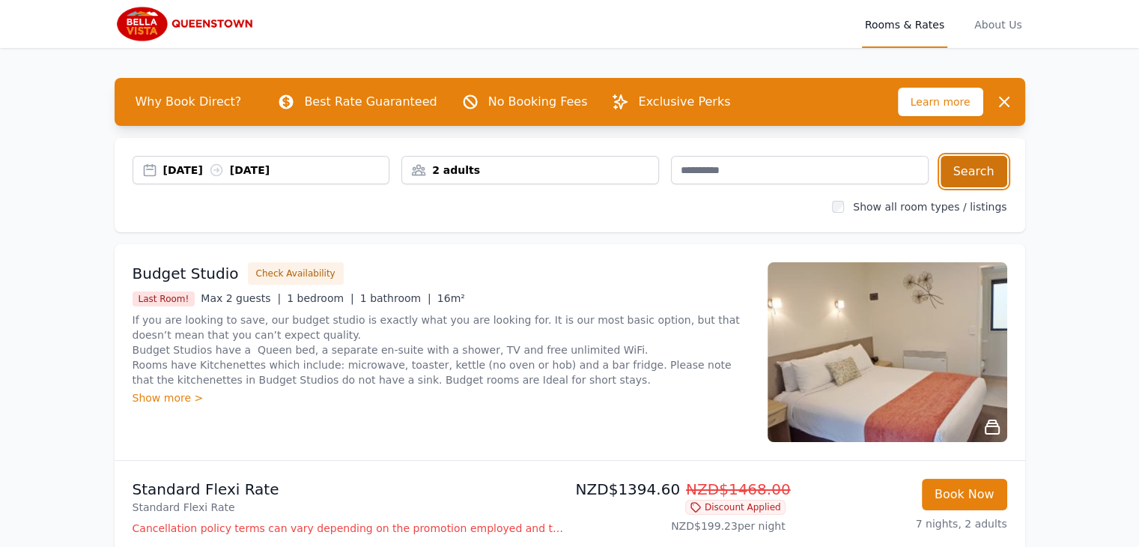
click at [980, 171] on button "Search" at bounding box center [974, 171] width 67 height 31
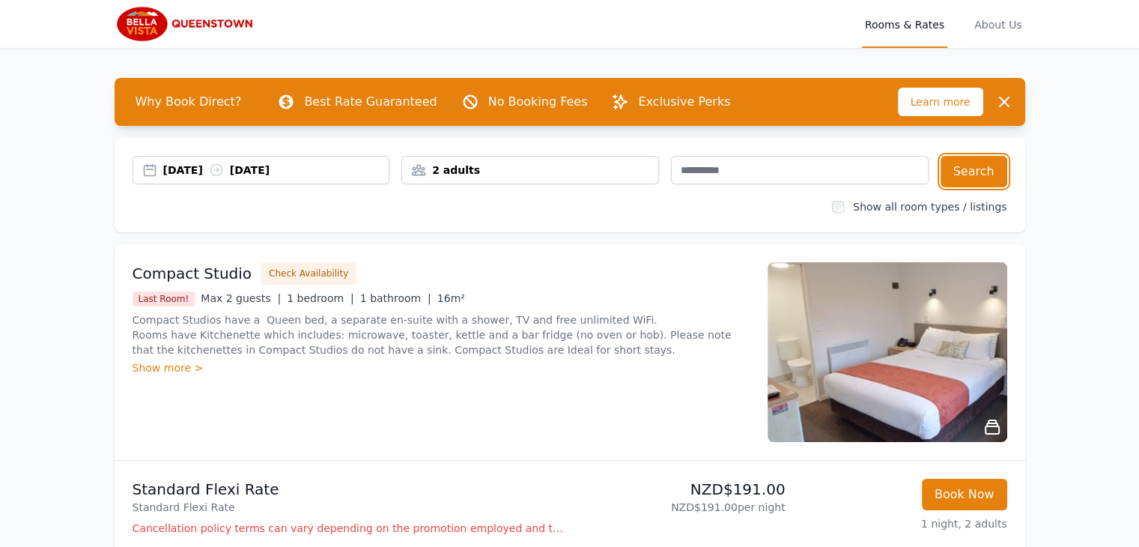
click at [495, 160] on div "2 adults" at bounding box center [530, 170] width 258 height 28
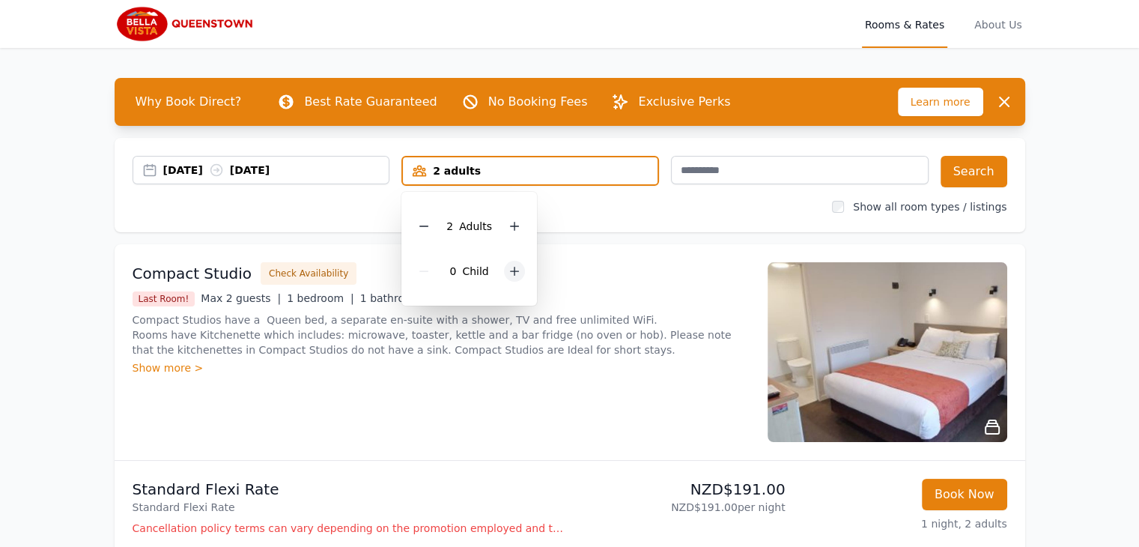
click at [511, 270] on icon at bounding box center [515, 271] width 8 height 8
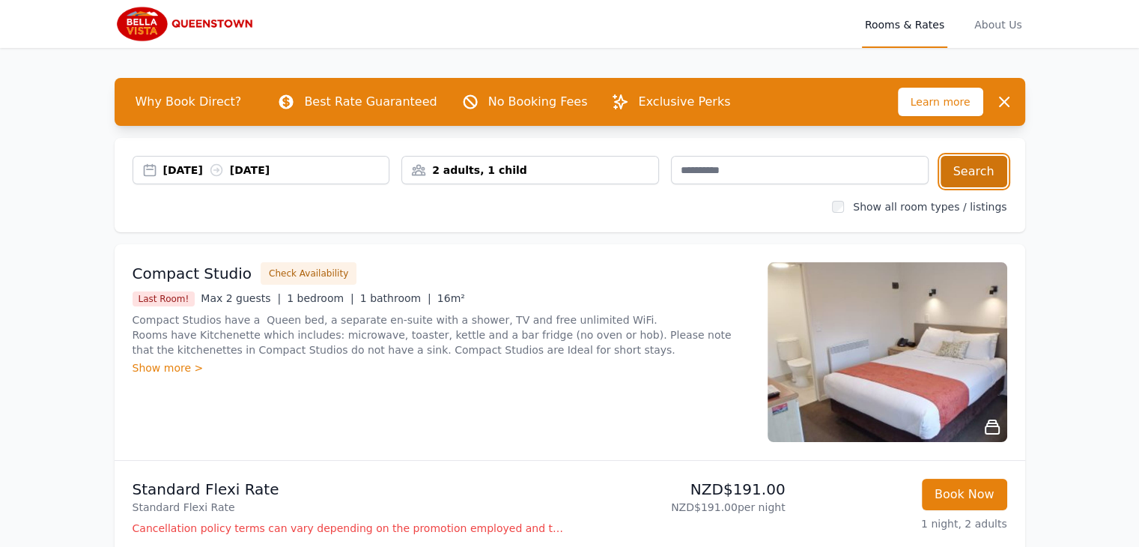
click at [978, 174] on button "Search" at bounding box center [974, 171] width 67 height 31
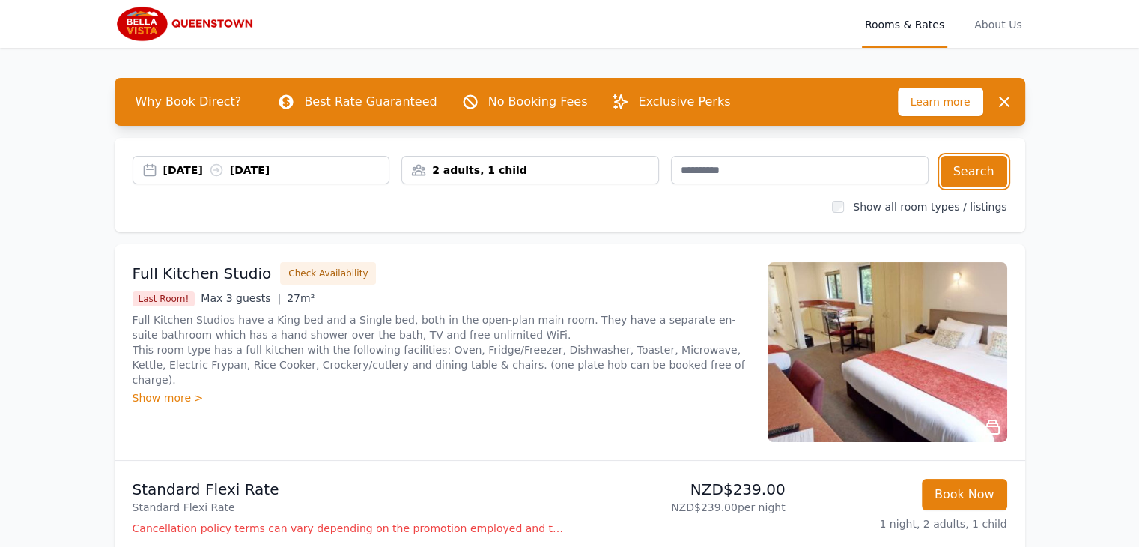
click at [505, 175] on div "2 adults, 1 child" at bounding box center [530, 170] width 256 height 15
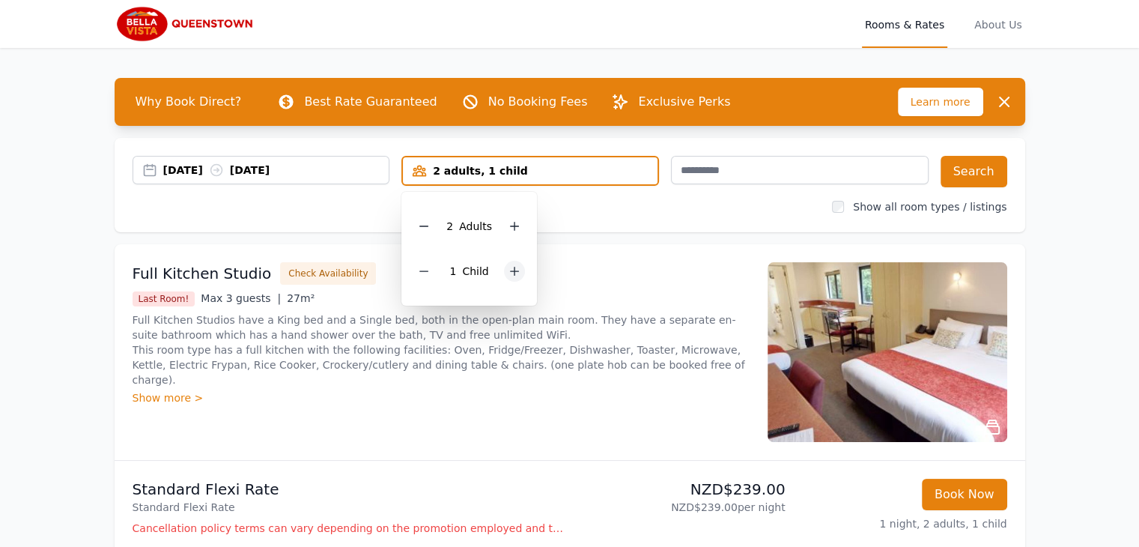
click at [509, 270] on icon at bounding box center [514, 271] width 12 height 12
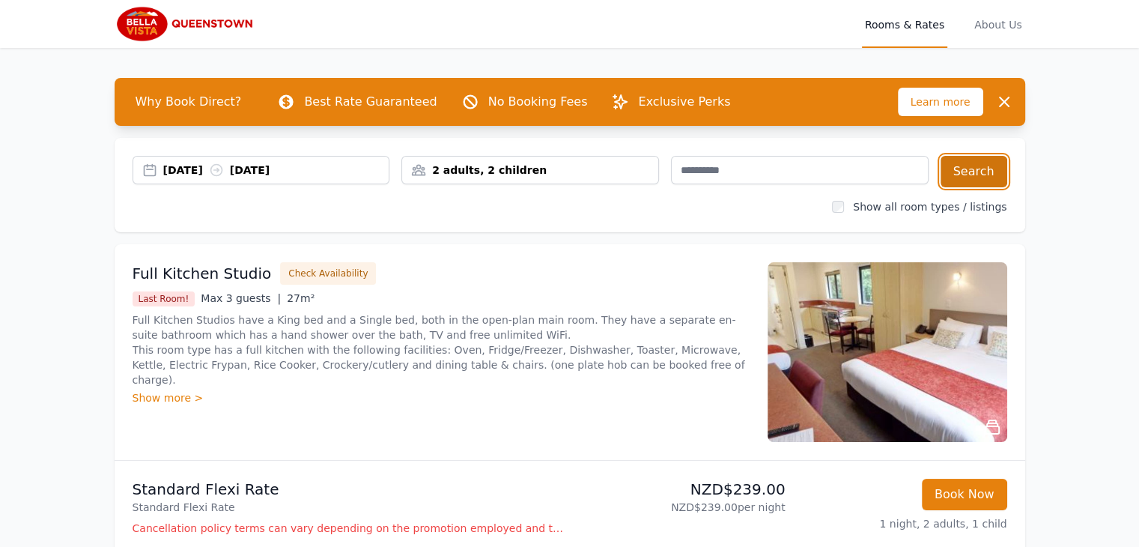
click at [986, 165] on button "Search" at bounding box center [974, 171] width 67 height 31
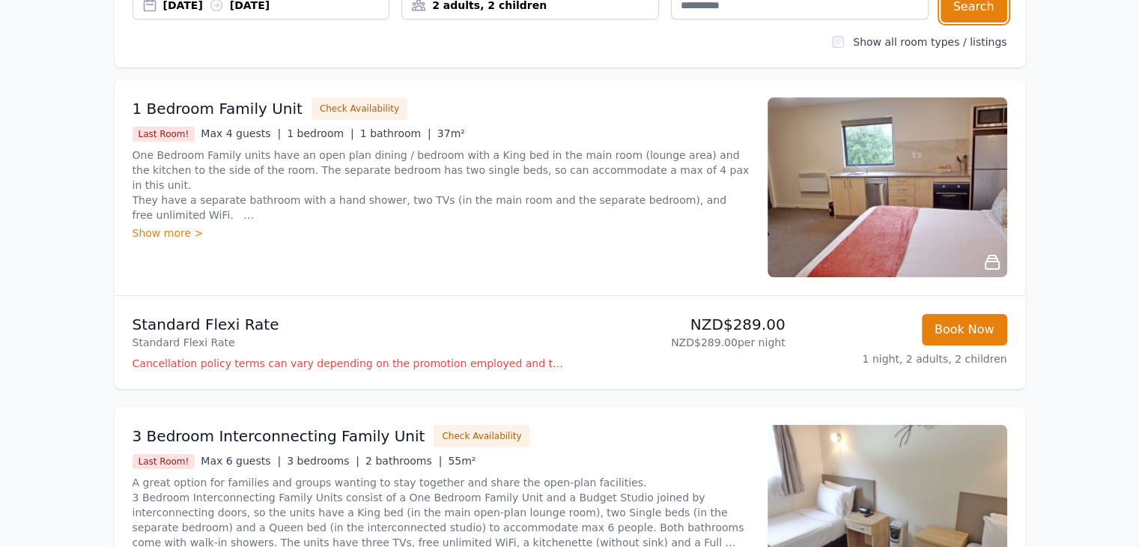
scroll to position [168, 0]
